Goal: Find specific page/section: Find specific page/section

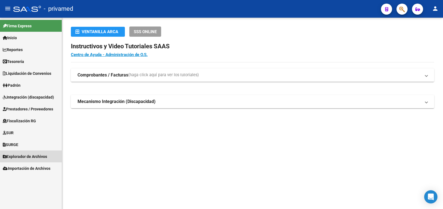
click at [32, 155] on span "Explorador de Archivos" at bounding box center [25, 157] width 44 height 6
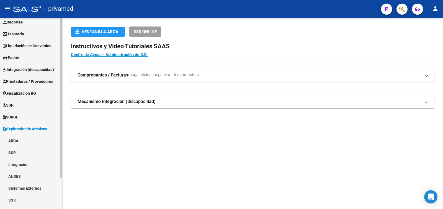
scroll to position [37, 0]
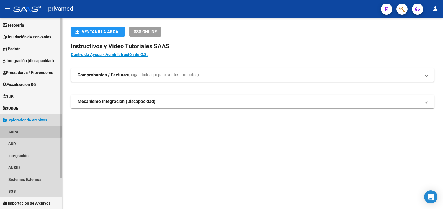
click at [15, 129] on link "ARCA" at bounding box center [31, 132] width 62 height 12
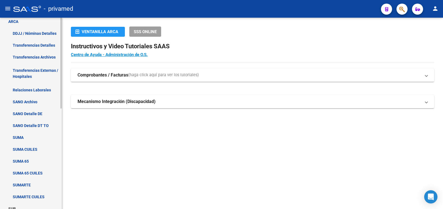
scroll to position [119, 0]
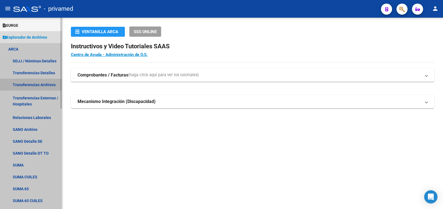
click at [44, 83] on link "Transferencias Archivos" at bounding box center [31, 85] width 62 height 12
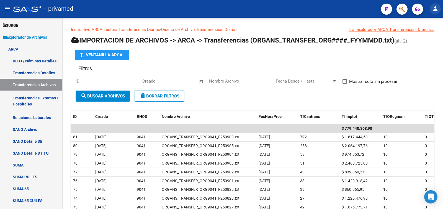
click at [436, 9] on mat-icon "person" at bounding box center [434, 8] width 7 height 7
click at [424, 38] on button "exit_to_app Salir" at bounding box center [424, 36] width 34 height 13
